Goal: Information Seeking & Learning: Learn about a topic

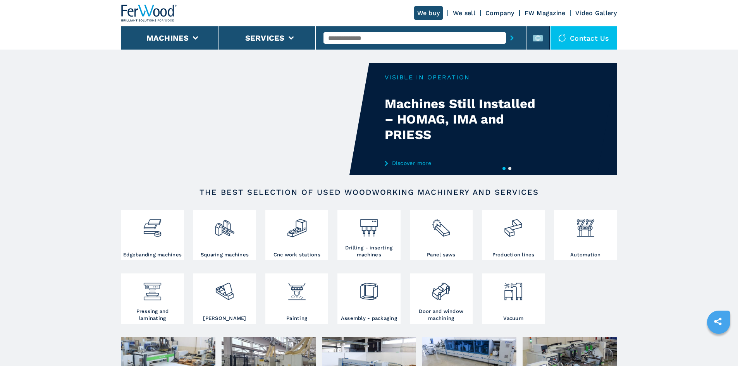
click at [346, 36] on input "text" at bounding box center [415, 38] width 183 height 12
paste input "******"
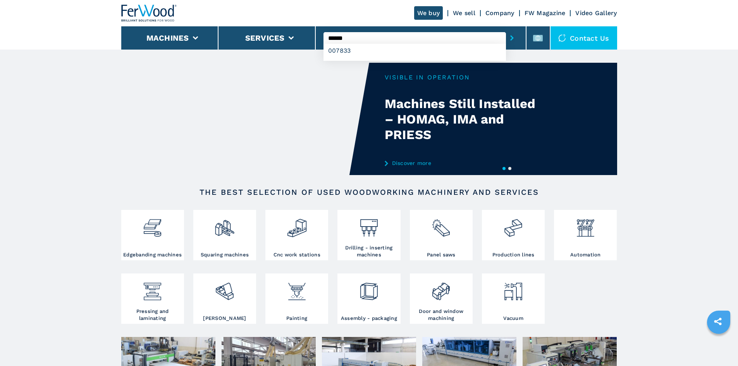
type input "******"
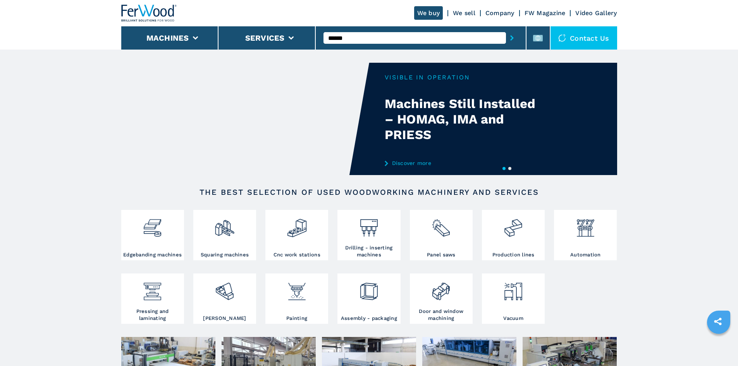
click at [506, 39] on button "submit-button" at bounding box center [512, 38] width 12 height 18
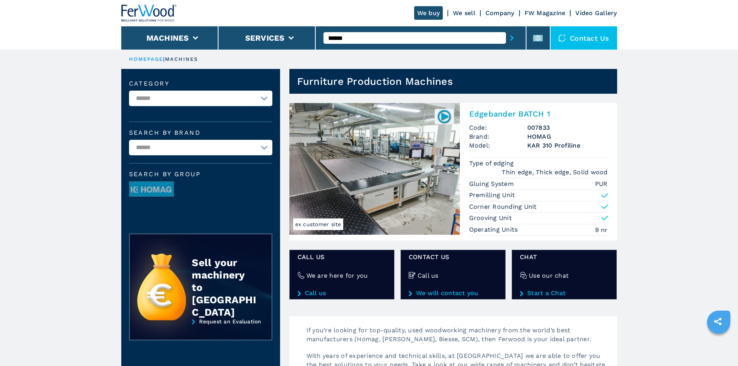
click at [506, 113] on h2 "Edgebander BATCH 1" at bounding box center [538, 113] width 139 height 9
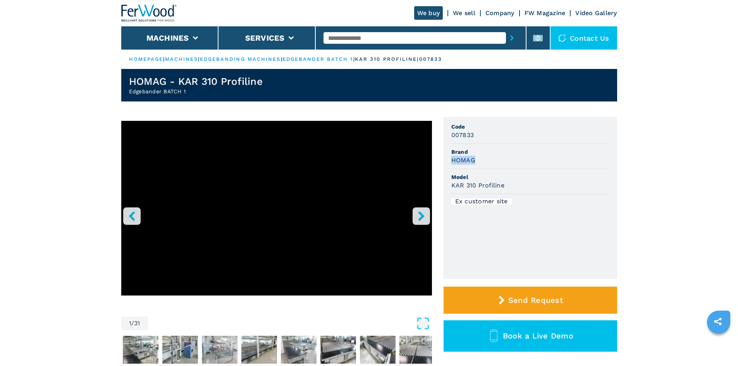
drag, startPoint x: 451, startPoint y: 163, endPoint x: 492, endPoint y: 162, distance: 40.7
click at [492, 162] on ul "Code 007833 Brand HOMAG Model KAR 310 Profiline Ex customer site" at bounding box center [531, 198] width 174 height 162
copy h3 "HOMAG"
click at [492, 163] on div "HOMAG" at bounding box center [531, 160] width 158 height 9
drag, startPoint x: 451, startPoint y: 185, endPoint x: 547, endPoint y: 190, distance: 95.9
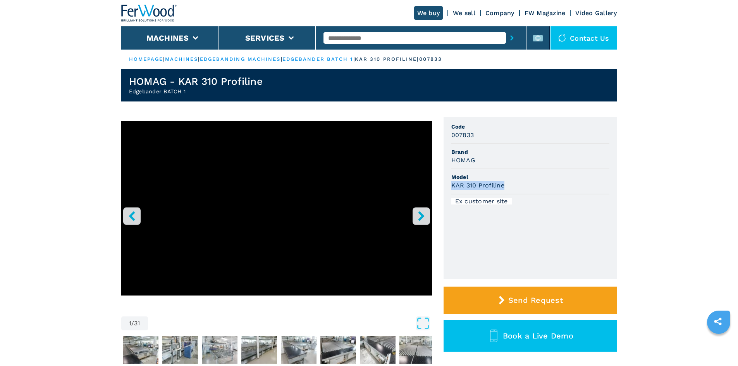
click at [547, 190] on li "Model KAR 310 Profiline" at bounding box center [531, 181] width 158 height 25
drag, startPoint x: 524, startPoint y: 179, endPoint x: 418, endPoint y: 147, distance: 111.4
click at [525, 179] on span "Model" at bounding box center [531, 177] width 158 height 8
drag, startPoint x: 450, startPoint y: 135, endPoint x: 494, endPoint y: 138, distance: 43.9
click at [495, 138] on ul "Code 007833 Brand HOMAG Model KAR 310 Profiline Ex customer site" at bounding box center [531, 198] width 174 height 162
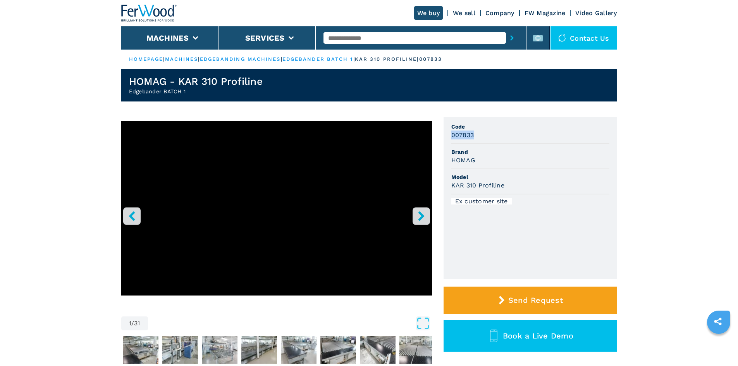
copy h3 "007833"
click at [496, 136] on div "007833" at bounding box center [531, 135] width 158 height 9
click at [386, 36] on input "text" at bounding box center [415, 38] width 183 height 12
paste input "******"
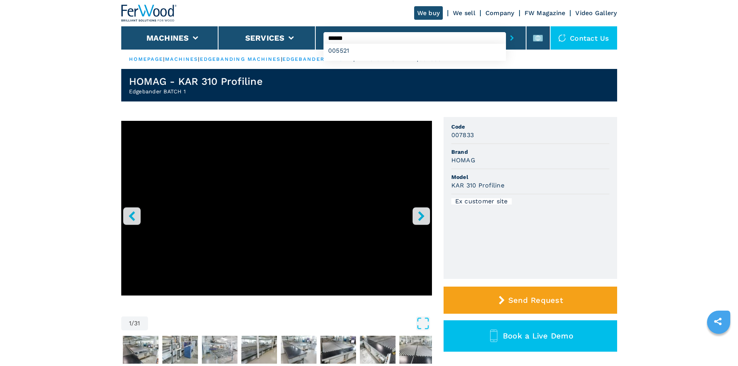
type input "******"
click at [511, 38] on icon "submit-button" at bounding box center [512, 37] width 3 height 5
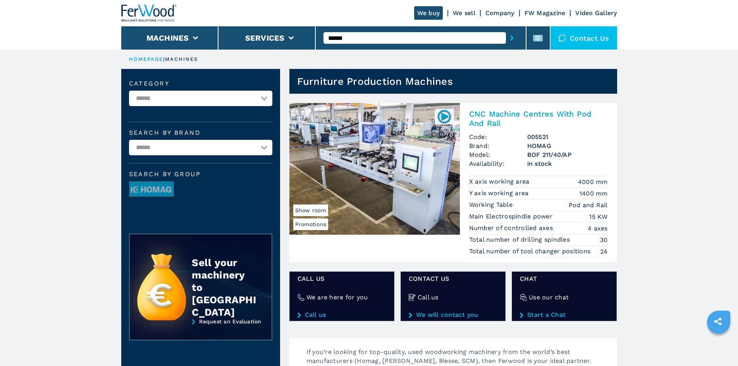
click at [488, 114] on h2 "CNC Machine Centres With Pod And Rail" at bounding box center [538, 118] width 139 height 19
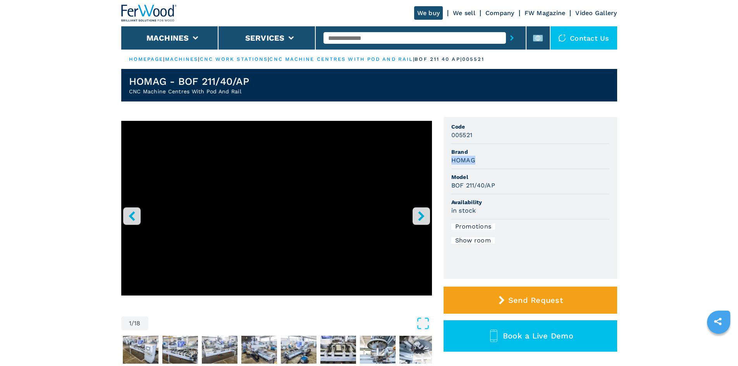
drag, startPoint x: 452, startPoint y: 160, endPoint x: 495, endPoint y: 160, distance: 43.8
click at [495, 160] on div "HOMAG" at bounding box center [531, 160] width 158 height 9
copy h3 "HOMAG"
click at [488, 162] on div "HOMAG" at bounding box center [531, 160] width 158 height 9
drag, startPoint x: 454, startPoint y: 185, endPoint x: 501, endPoint y: 185, distance: 47.3
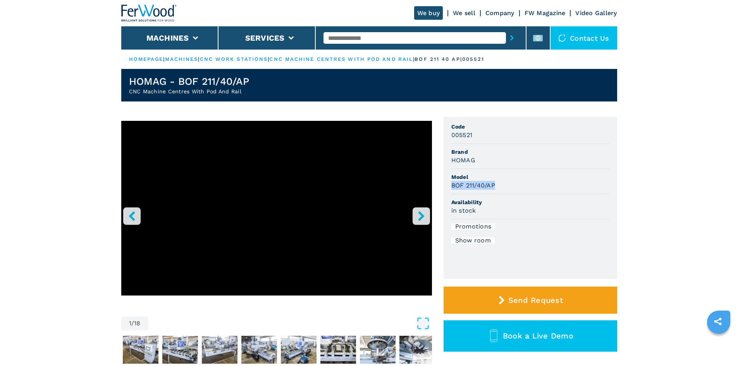
click at [501, 185] on div "BOF 211/40/AP" at bounding box center [531, 185] width 158 height 9
copy h3 "BOF 211/40/AP"
click at [499, 190] on div "BOF 211/40/AP" at bounding box center [531, 185] width 158 height 9
drag, startPoint x: 473, startPoint y: 136, endPoint x: 445, endPoint y: 137, distance: 28.3
click at [445, 137] on ul "Code 005521 Brand HOMAG Model BOF 211/40/AP Availability in stock Promotions Sh…" at bounding box center [531, 198] width 174 height 162
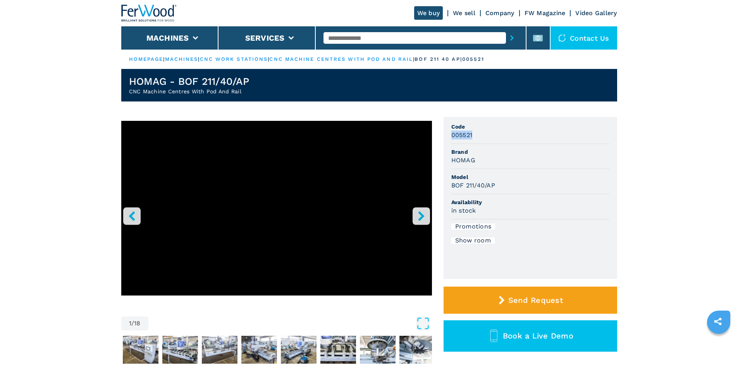
copy h3 "005521"
click at [491, 139] on div "005521" at bounding box center [531, 135] width 158 height 9
click at [362, 45] on div at bounding box center [421, 38] width 195 height 18
click at [360, 36] on input "text" at bounding box center [415, 38] width 183 height 12
paste input "******"
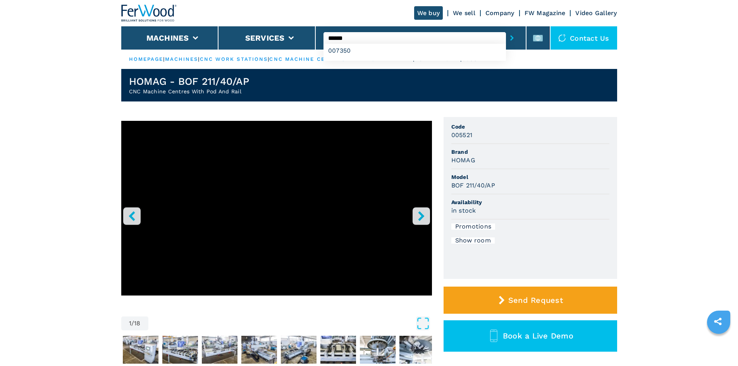
type input "******"
click at [511, 36] on icon "submit-button" at bounding box center [512, 37] width 3 height 5
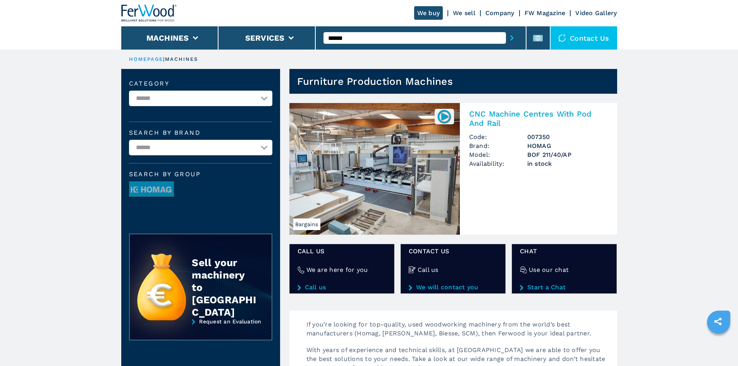
click at [495, 111] on h2 "CNC Machine Centres With Pod And Rail" at bounding box center [538, 118] width 139 height 19
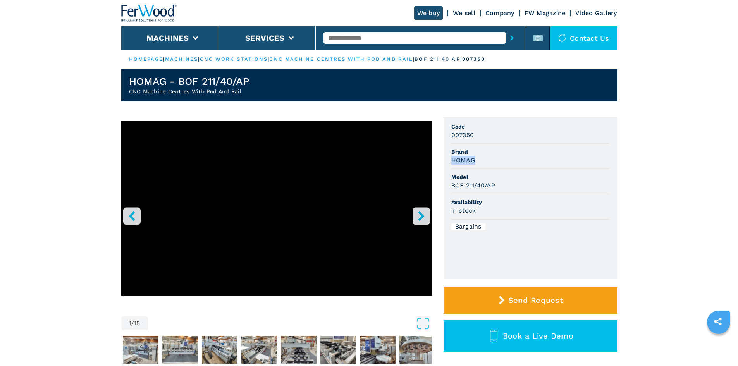
drag, startPoint x: 451, startPoint y: 159, endPoint x: 499, endPoint y: 159, distance: 48.5
click at [499, 159] on ul "Code 007350 Brand HOMAG Model BOF 211/40/AP Availability in stock Bargains" at bounding box center [531, 198] width 174 height 162
copy h3 "HOMAG"
click at [499, 159] on div "HOMAG" at bounding box center [531, 160] width 158 height 9
drag, startPoint x: 479, startPoint y: 185, endPoint x: 528, endPoint y: 187, distance: 49.7
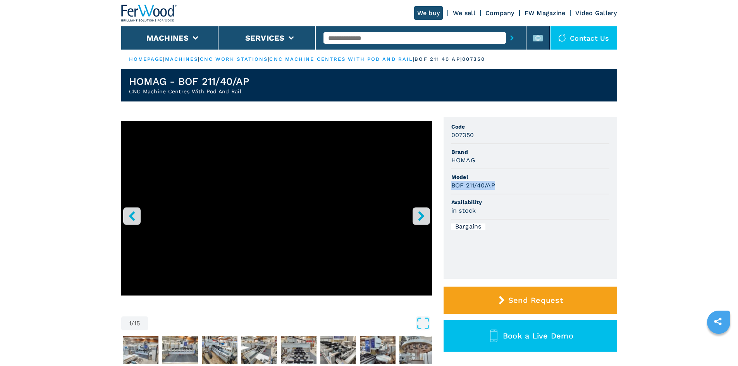
click at [528, 187] on ul "Code 007350 Brand HOMAG Model BOF 211/40/AP Availability in stock Bargains" at bounding box center [531, 198] width 174 height 162
copy h3 "BOF 211/40/AP"
click at [528, 187] on div "BOF 211/40/AP" at bounding box center [531, 185] width 158 height 9
drag, startPoint x: 451, startPoint y: 138, endPoint x: 480, endPoint y: 138, distance: 29.1
click at [480, 138] on ul "Code 007350 Brand HOMAG Model BOF 211/40/AP Availability in stock Bargains" at bounding box center [531, 198] width 174 height 162
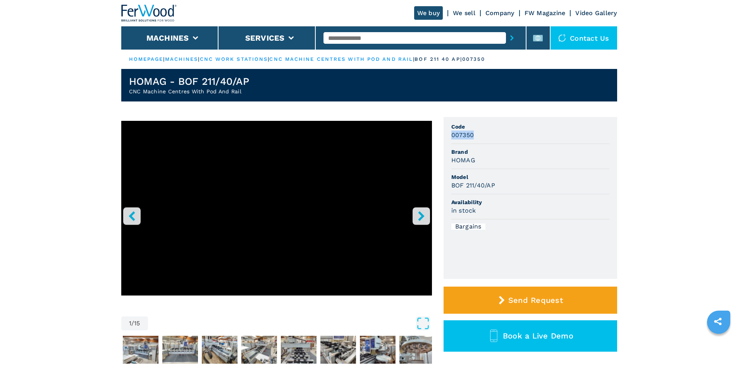
copy h3 "007350"
click at [480, 138] on div "007350" at bounding box center [531, 135] width 158 height 9
click at [352, 36] on input "text" at bounding box center [415, 38] width 183 height 12
paste input "******"
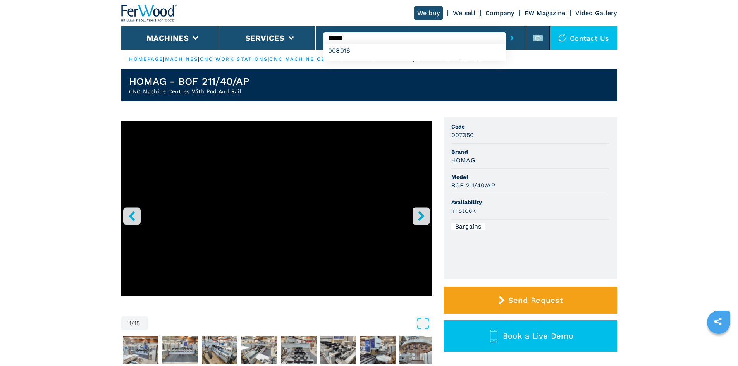
type input "******"
click at [511, 36] on icon "submit-button" at bounding box center [512, 37] width 3 height 5
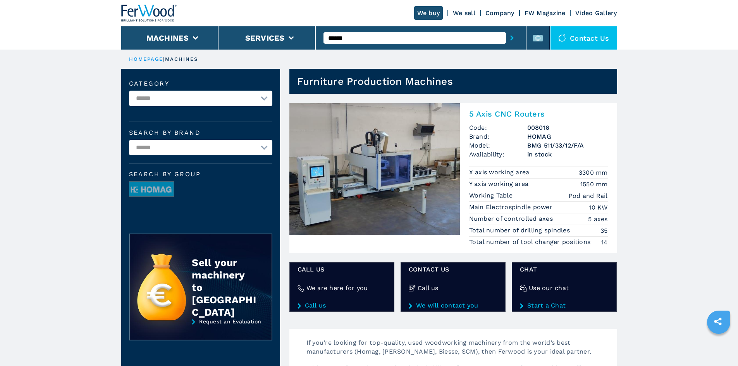
click at [512, 114] on h2 "5 Axis CNC Routers" at bounding box center [538, 113] width 139 height 9
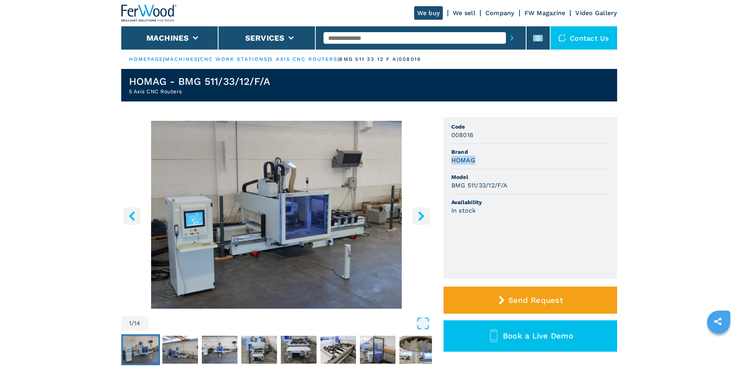
drag, startPoint x: 452, startPoint y: 163, endPoint x: 482, endPoint y: 163, distance: 30.2
click at [482, 163] on div "HOMAG" at bounding box center [531, 160] width 158 height 9
copy h3 "HOMAG"
click at [498, 158] on div "HOMAG" at bounding box center [531, 160] width 158 height 9
drag, startPoint x: 453, startPoint y: 188, endPoint x: 514, endPoint y: 181, distance: 60.8
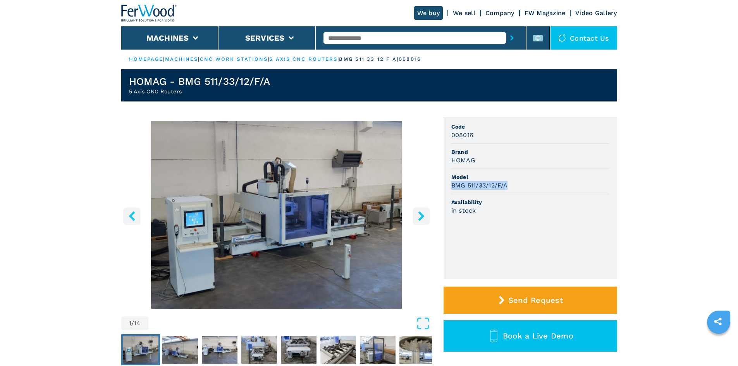
click at [514, 181] on div "BMG 511/33/12/F/A" at bounding box center [531, 185] width 158 height 9
copy h3 "BMG 511/33/12/F/A"
click at [513, 183] on div "BMG 511/33/12/F/A" at bounding box center [531, 185] width 158 height 9
drag, startPoint x: 450, startPoint y: 136, endPoint x: 500, endPoint y: 137, distance: 50.0
click at [500, 137] on ul "Code 008016 Brand HOMAG Model BMG 511/33/12/F/A Availability in stock" at bounding box center [531, 198] width 174 height 162
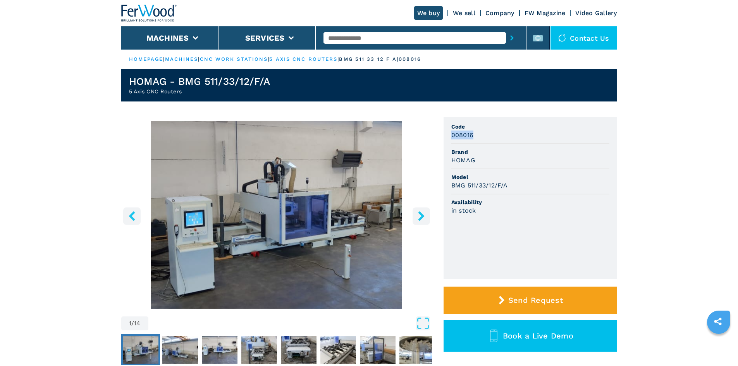
copy h3 "008016"
click at [500, 137] on div "008016" at bounding box center [531, 135] width 158 height 9
click at [347, 35] on input "text" at bounding box center [415, 38] width 183 height 12
paste input "******"
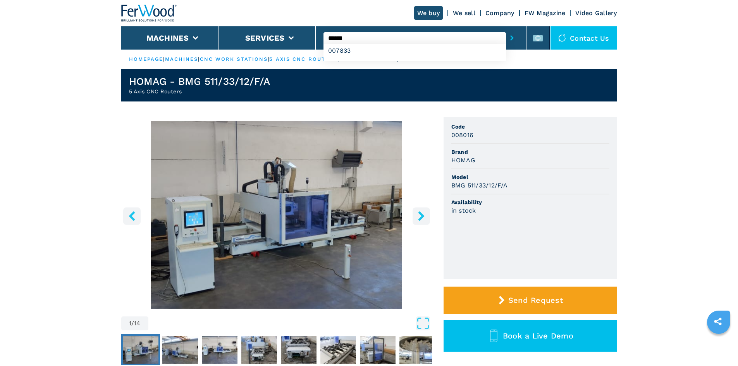
type input "******"
click at [511, 37] on icon "submit-button" at bounding box center [512, 37] width 3 height 5
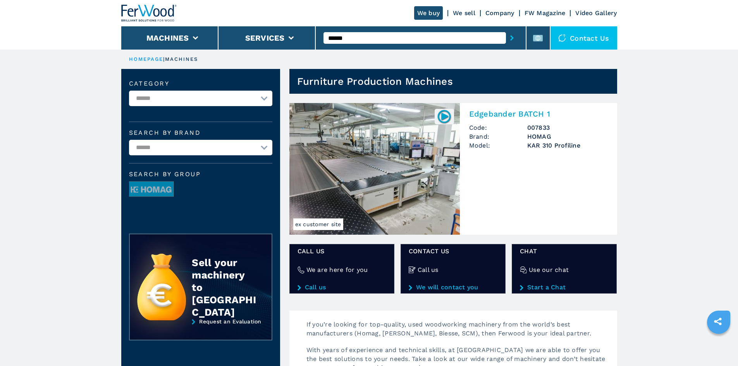
drag, startPoint x: 0, startPoint y: 0, endPoint x: 494, endPoint y: 110, distance: 506.0
click at [494, 110] on h2 "Edgebander BATCH 1" at bounding box center [538, 113] width 139 height 9
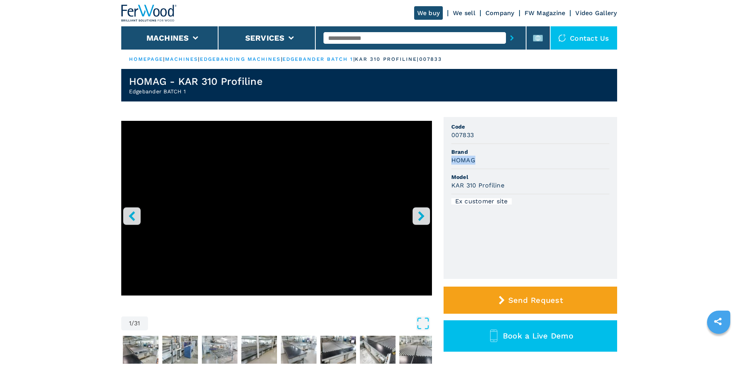
drag, startPoint x: 452, startPoint y: 162, endPoint x: 499, endPoint y: 162, distance: 47.7
click at [499, 162] on div "HOMAG" at bounding box center [531, 160] width 158 height 9
copy h3 "HOMAG"
click at [499, 162] on div "HOMAG" at bounding box center [531, 160] width 158 height 9
drag, startPoint x: 450, startPoint y: 185, endPoint x: 527, endPoint y: 187, distance: 76.8
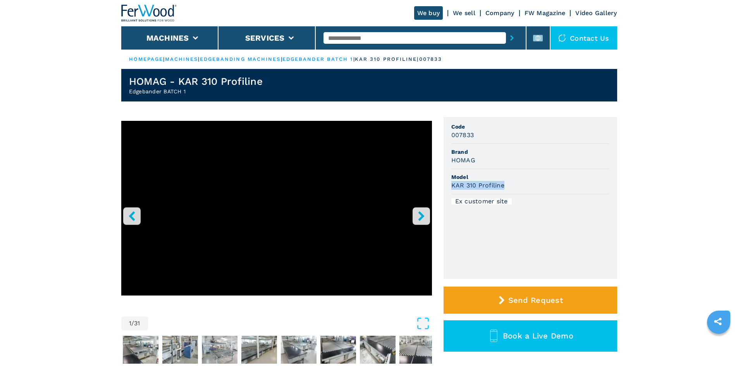
click at [527, 187] on ul "Code 007833 Brand HOMAG Model KAR 310 Profiline Ex customer site" at bounding box center [531, 198] width 174 height 162
copy h3 "KAR 310 Profiline"
click at [527, 187] on div "KAR 310 Profiline" at bounding box center [531, 185] width 158 height 9
drag, startPoint x: 449, startPoint y: 133, endPoint x: 485, endPoint y: 132, distance: 35.3
click at [485, 132] on ul "Code 007833 Brand HOMAG Model KAR 310 Profiline Ex customer site" at bounding box center [531, 198] width 174 height 162
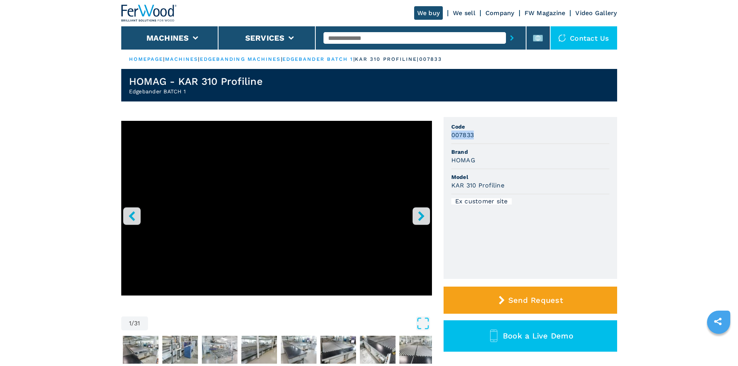
copy h3 "007833"
click at [485, 132] on div "007833" at bounding box center [531, 135] width 158 height 9
